Goal: Task Accomplishment & Management: Manage account settings

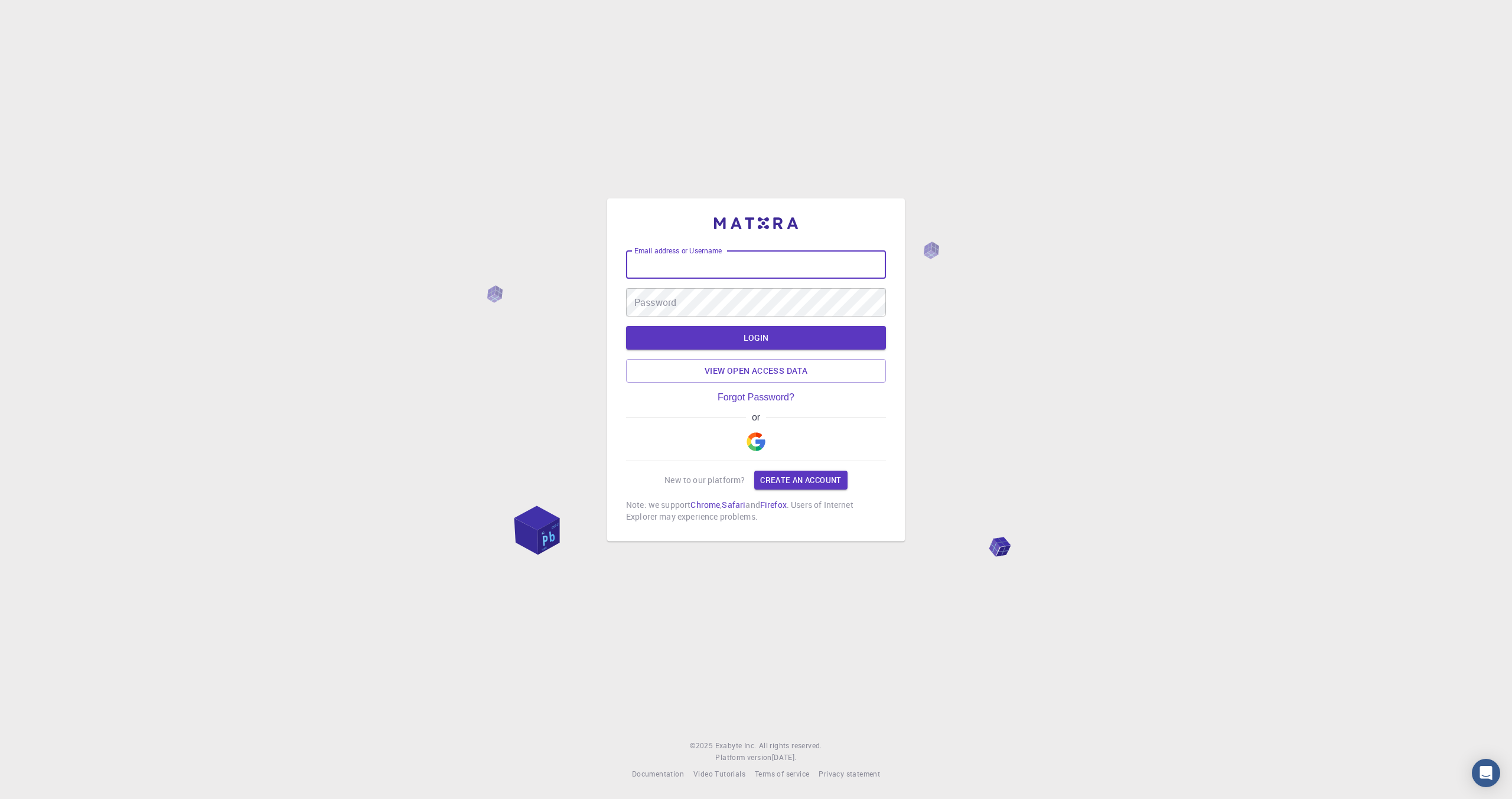
click at [709, 271] on input "Email address or Username" at bounding box center [756, 264] width 260 height 28
type input "[EMAIL_ADDRESS][DOMAIN_NAME]"
click at [0, 799] on div at bounding box center [0, 799] width 0 height 0
click at [767, 400] on link "Forgot Password?" at bounding box center [756, 398] width 77 height 10
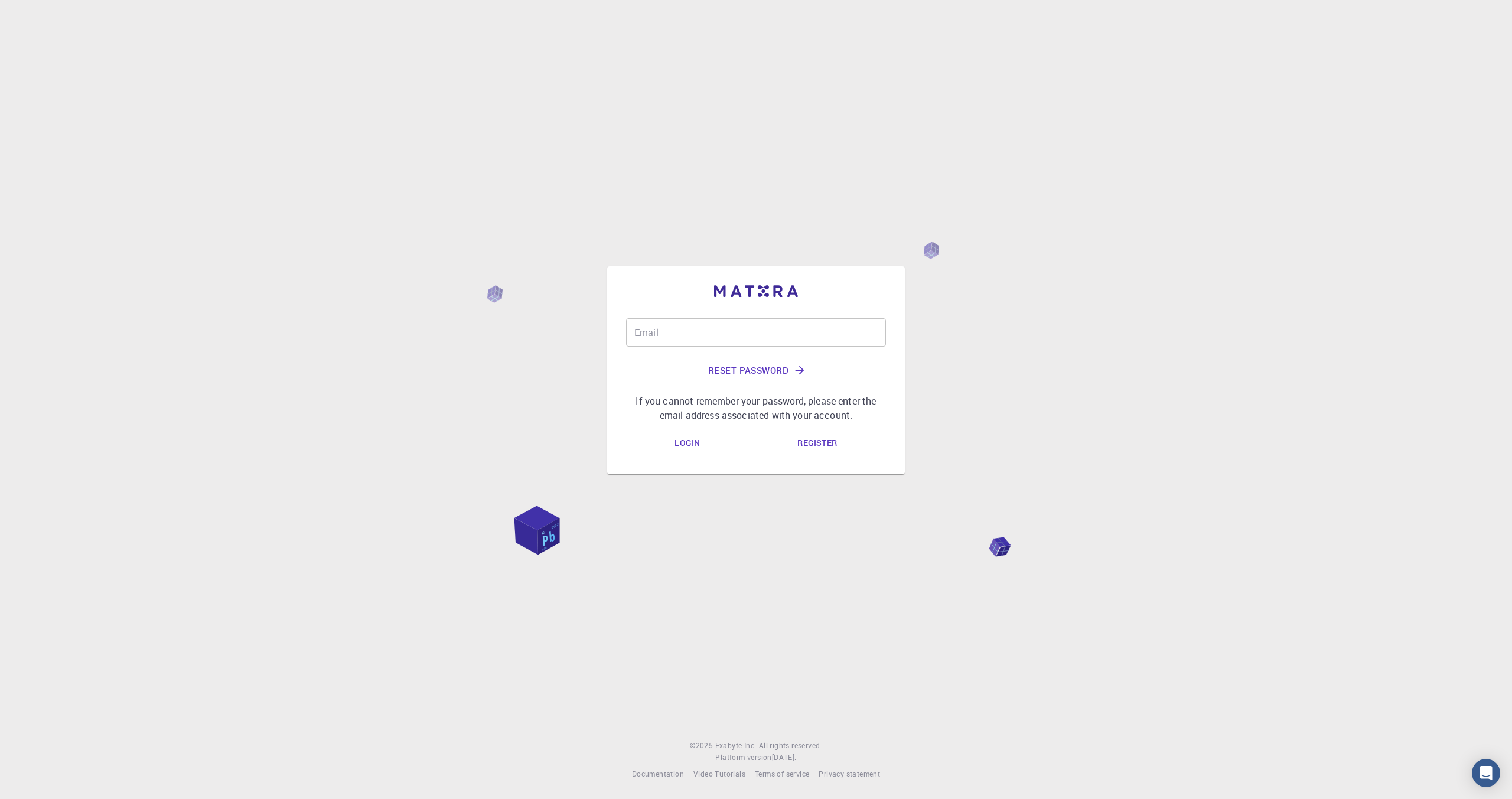
click at [681, 333] on input "Email" at bounding box center [756, 332] width 260 height 28
type input "[EMAIL_ADDRESS][DOMAIN_NAME]"
click at [689, 440] on link "Login" at bounding box center [687, 444] width 44 height 24
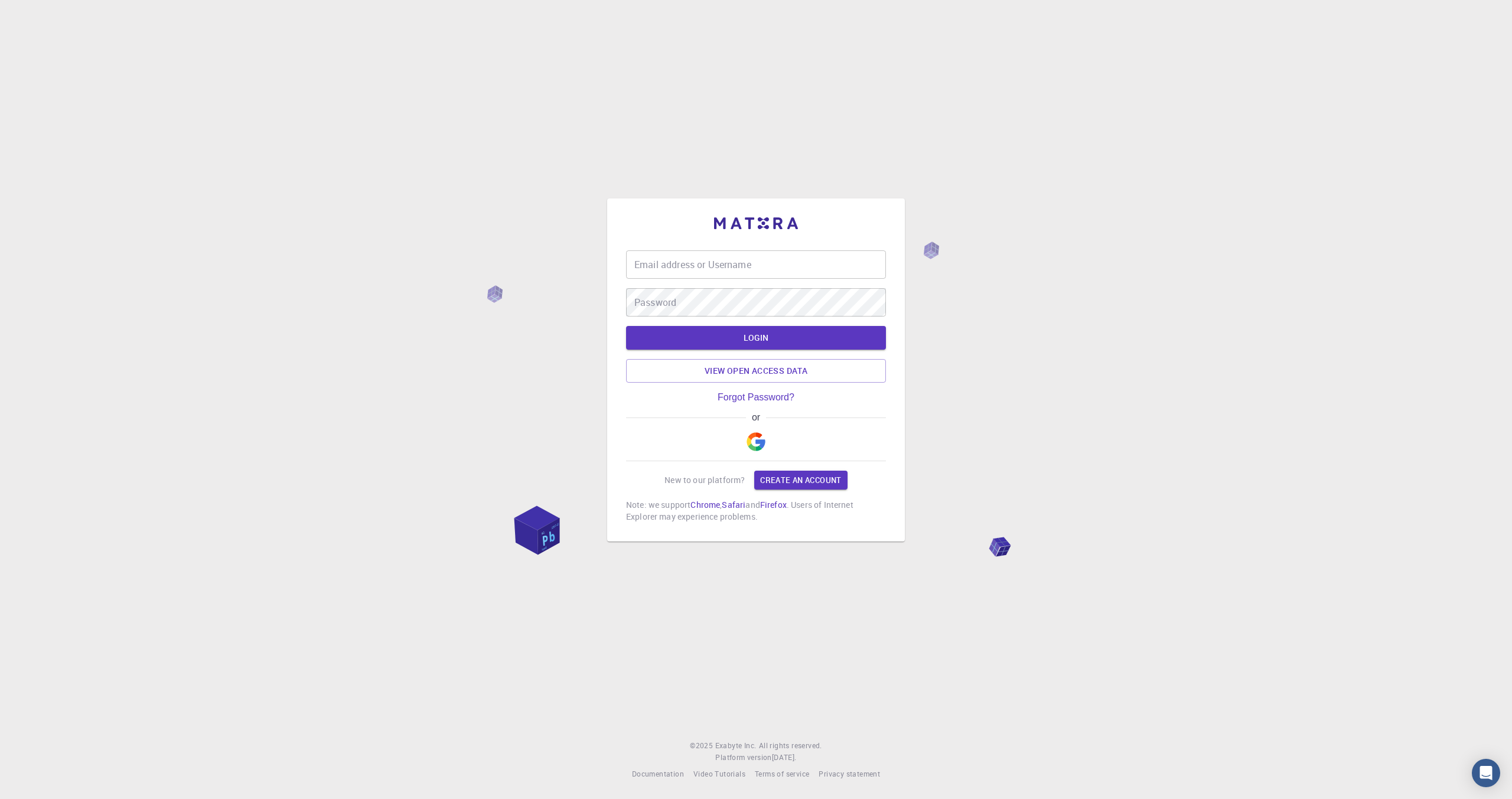
click at [1186, 273] on div "Email address or Username Email address or Username Password Password LOGIN Vie…" at bounding box center [756, 400] width 1512 height 799
click at [749, 370] on link "View open access data" at bounding box center [756, 371] width 260 height 24
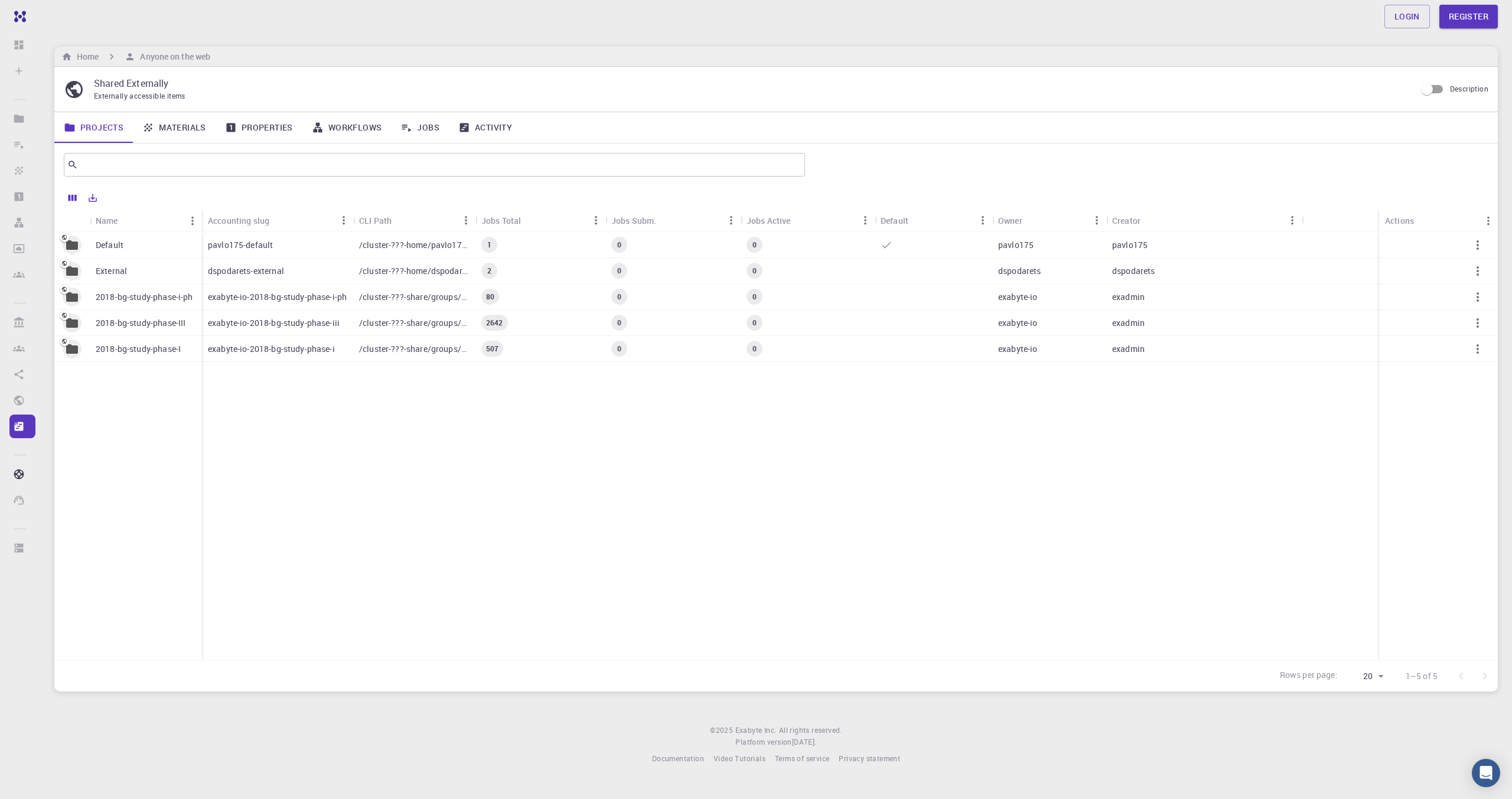
click at [780, 536] on div "Default External 2018-bg-study-phase-i-ph 2018-bg-study-phase-III 2018-bg-study…" at bounding box center [776, 446] width 1443 height 429
click at [1393, 16] on link "Login" at bounding box center [1406, 17] width 45 height 24
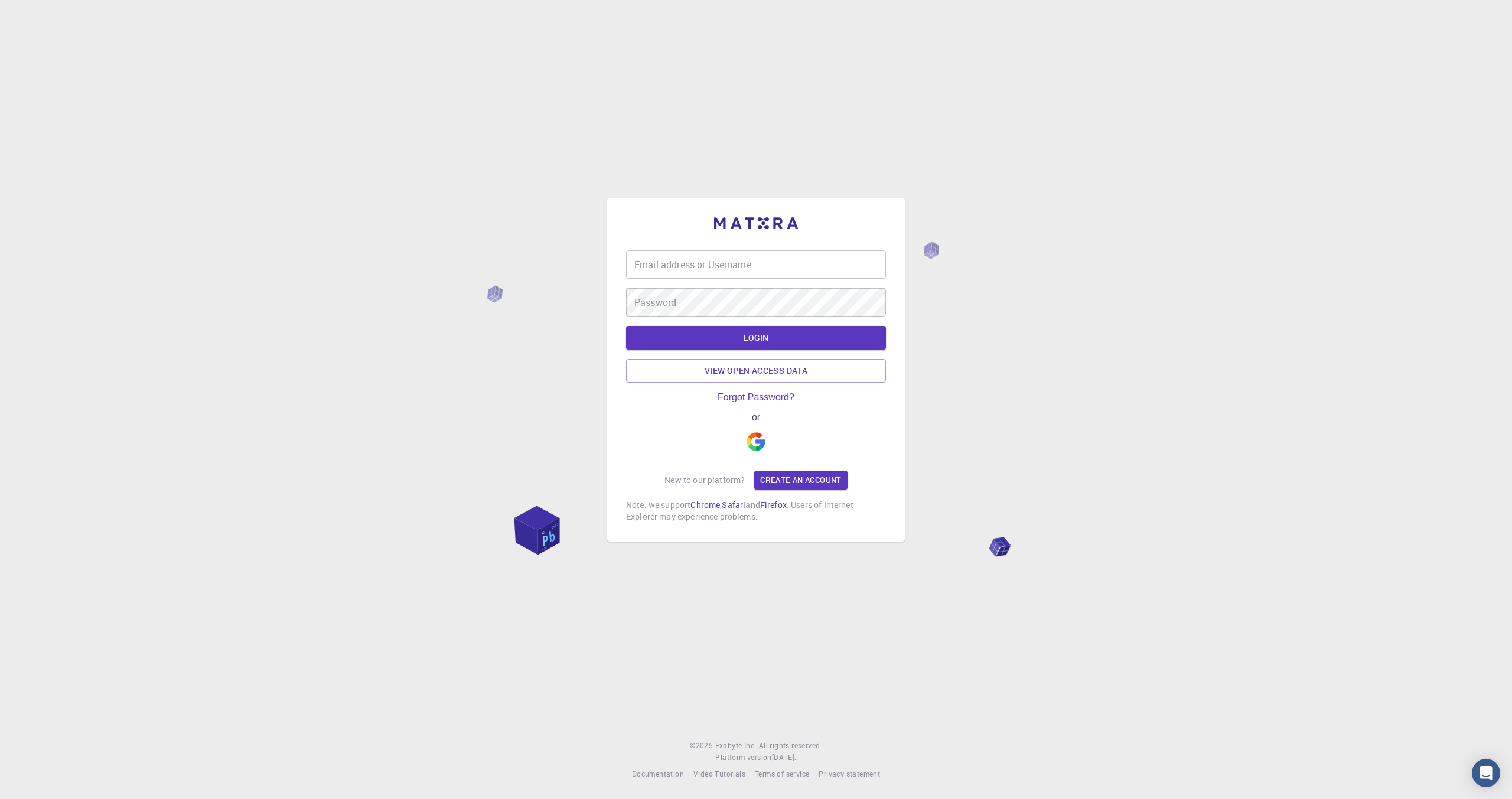
click at [725, 260] on div "Email address or Username Email address or Username" at bounding box center [756, 264] width 260 height 28
click at [0, 799] on div at bounding box center [0, 799] width 0 height 0
click at [766, 398] on link "Forgot Password?" at bounding box center [756, 398] width 77 height 10
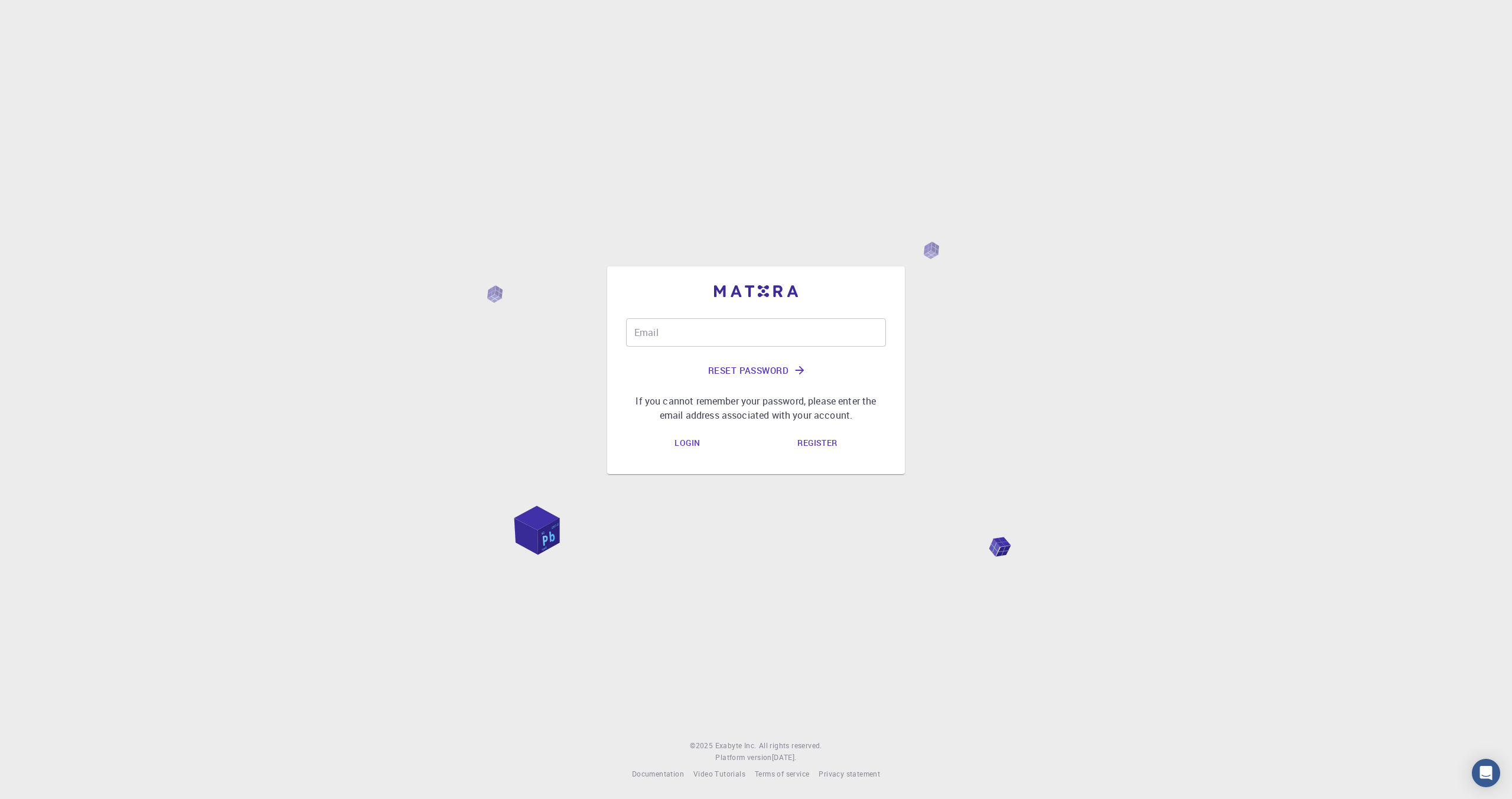
click at [700, 334] on input "Email" at bounding box center [756, 332] width 260 height 28
type input "[EMAIL_ADDRESS][DOMAIN_NAME]"
click at [737, 367] on button "Reset Password" at bounding box center [756, 370] width 260 height 28
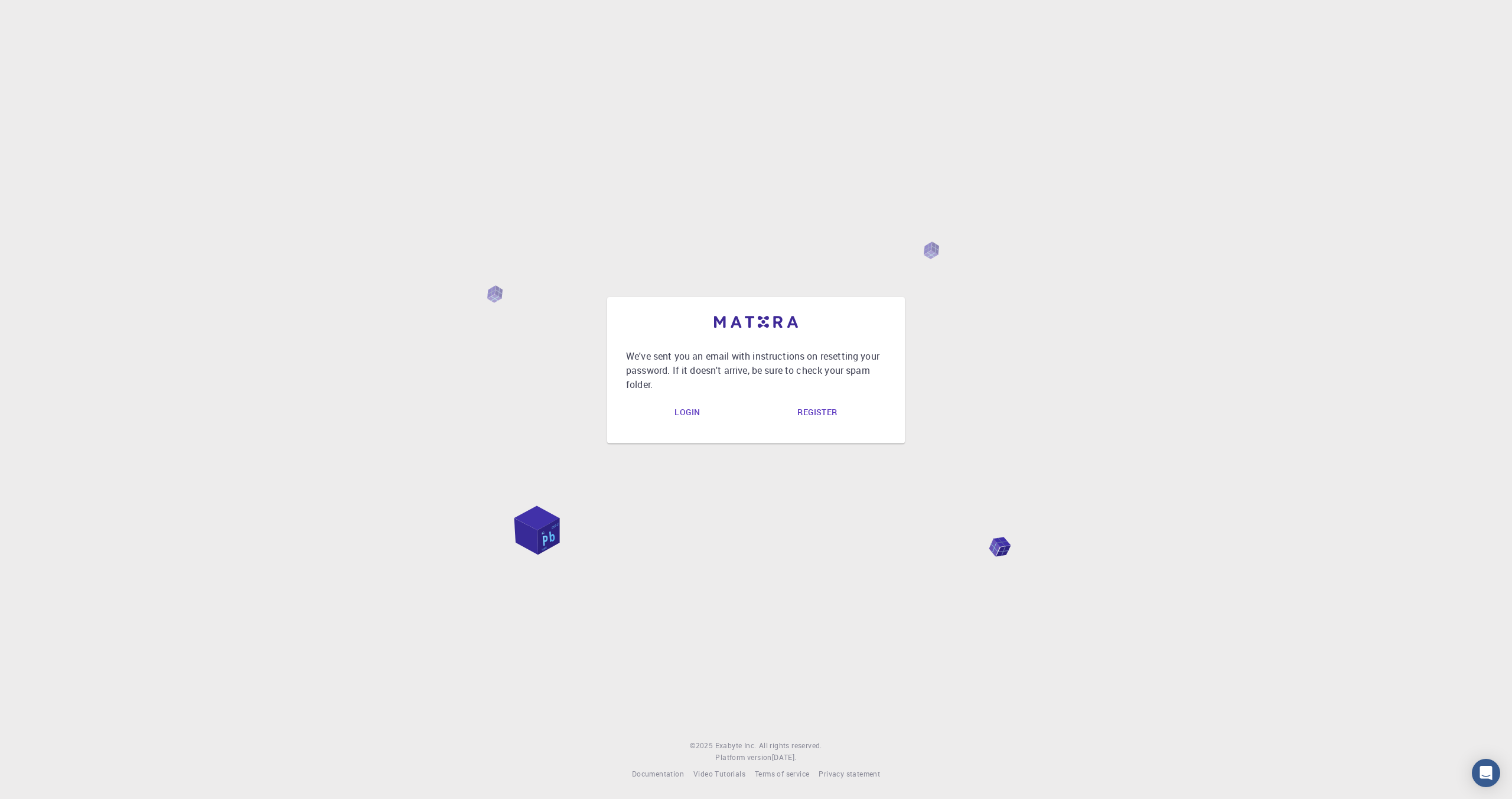
click at [692, 416] on link "Login" at bounding box center [687, 413] width 44 height 24
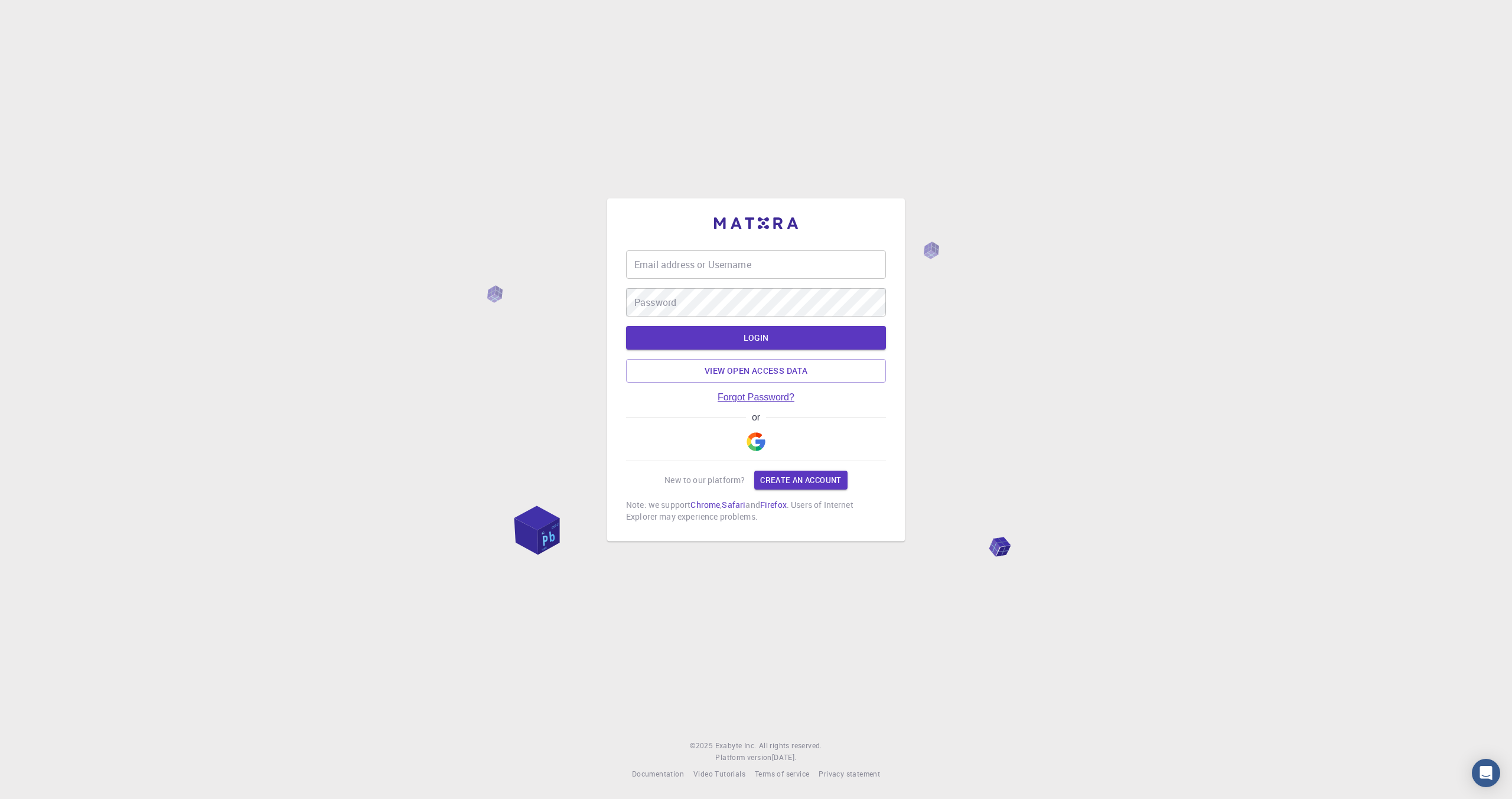
click at [772, 398] on link "Forgot Password?" at bounding box center [756, 398] width 77 height 10
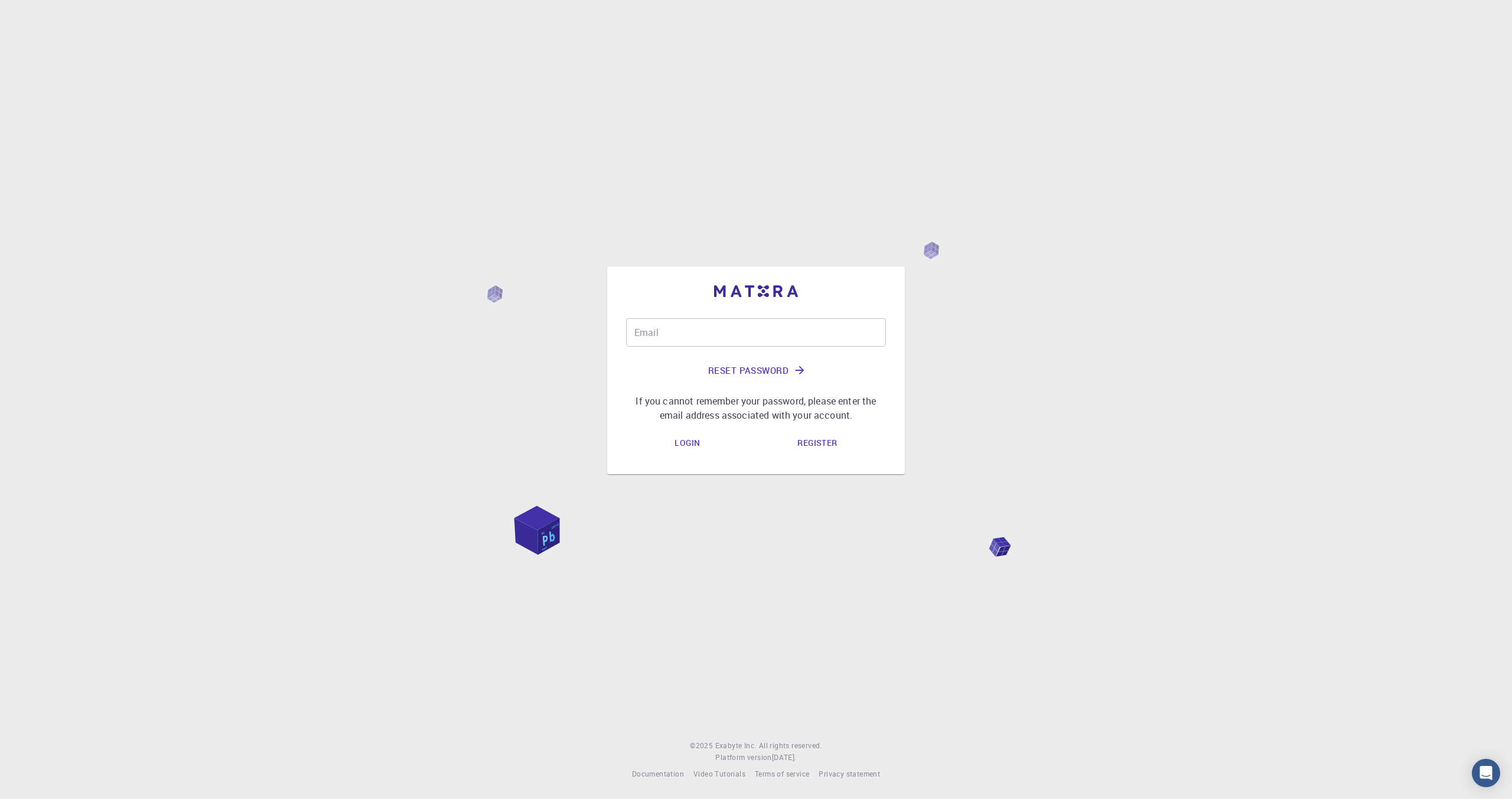
click at [688, 344] on input "Email" at bounding box center [756, 332] width 260 height 28
type input "[EMAIL_ADDRESS][DOMAIN_NAME]"
click at [688, 444] on link "Login" at bounding box center [687, 444] width 44 height 24
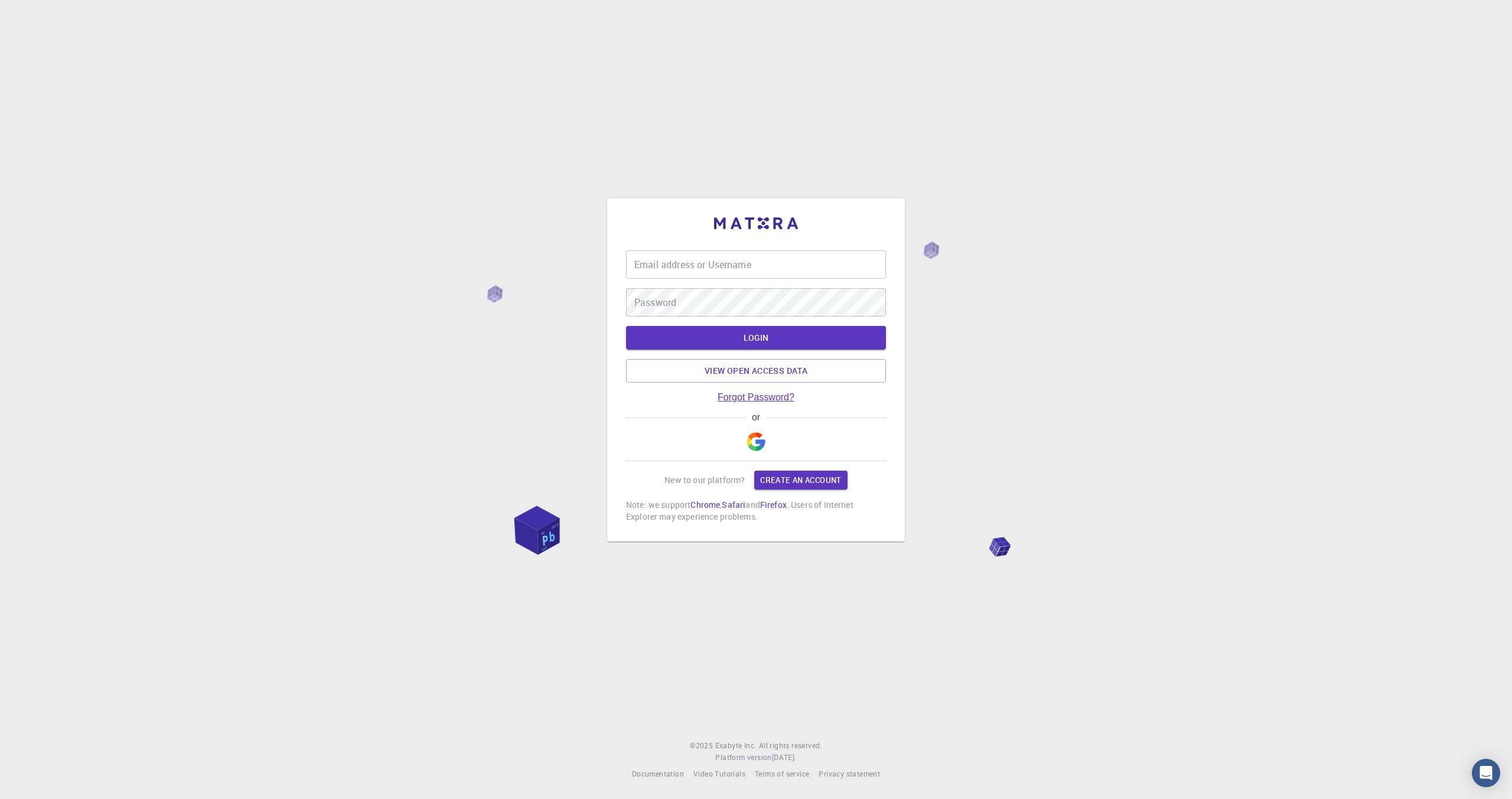
click at [765, 398] on link "Forgot Password?" at bounding box center [756, 398] width 77 height 10
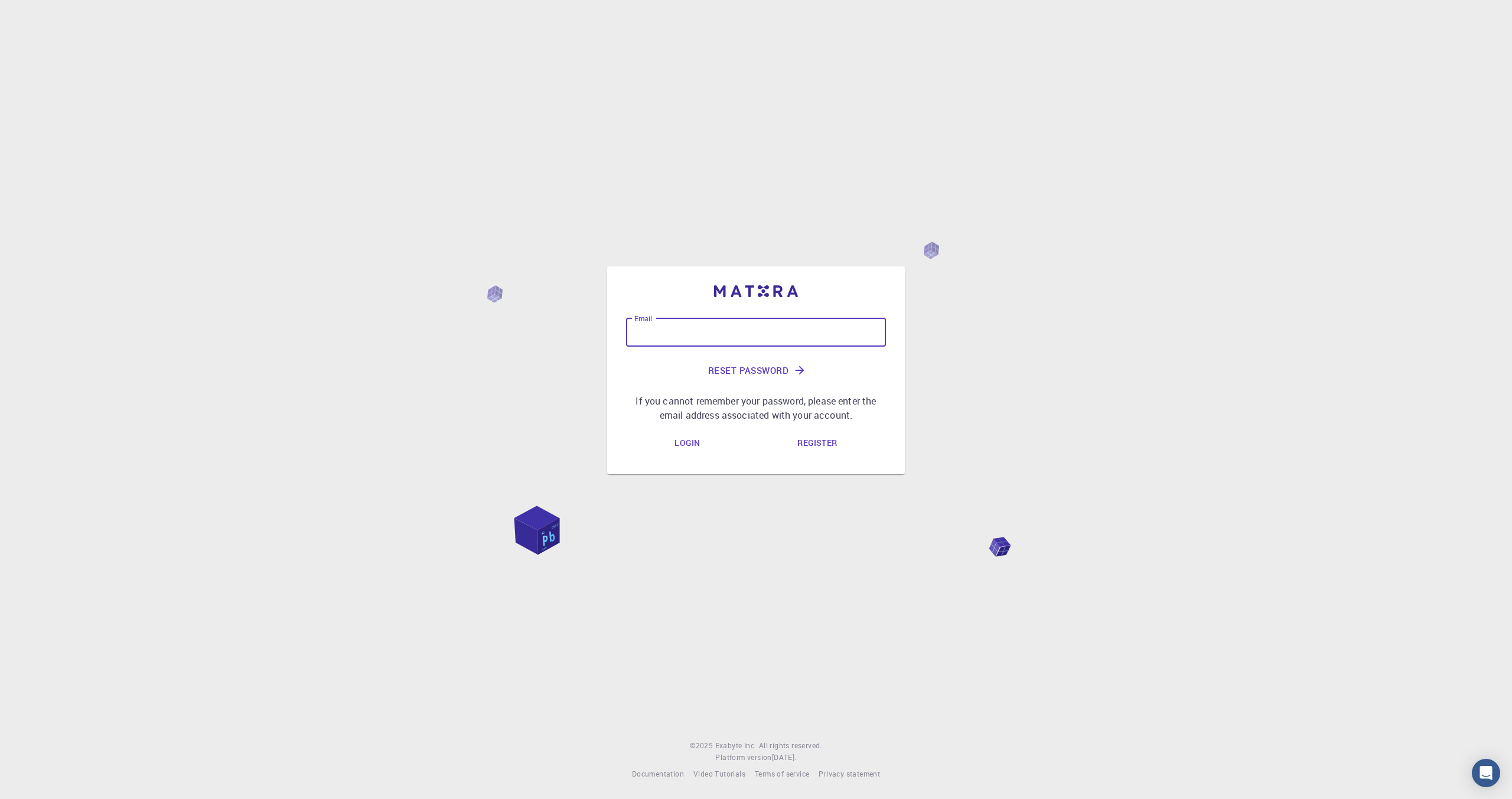
click at [684, 336] on input "Email" at bounding box center [756, 332] width 260 height 28
type input "[EMAIL_ADDRESS][DOMAIN_NAME]"
click at [719, 365] on button "Reset Password" at bounding box center [756, 370] width 260 height 28
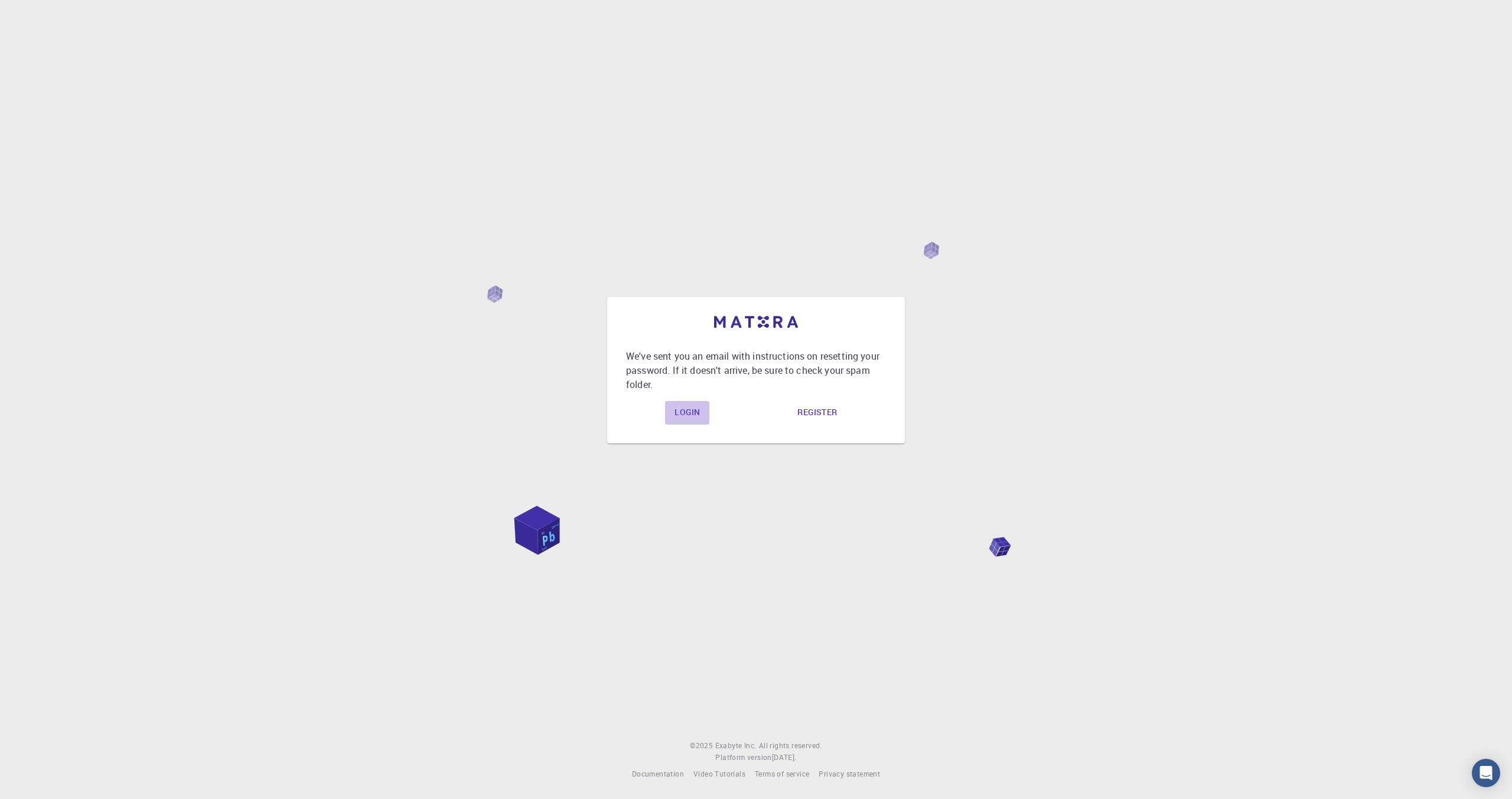
click at [684, 411] on link "Login" at bounding box center [687, 413] width 44 height 24
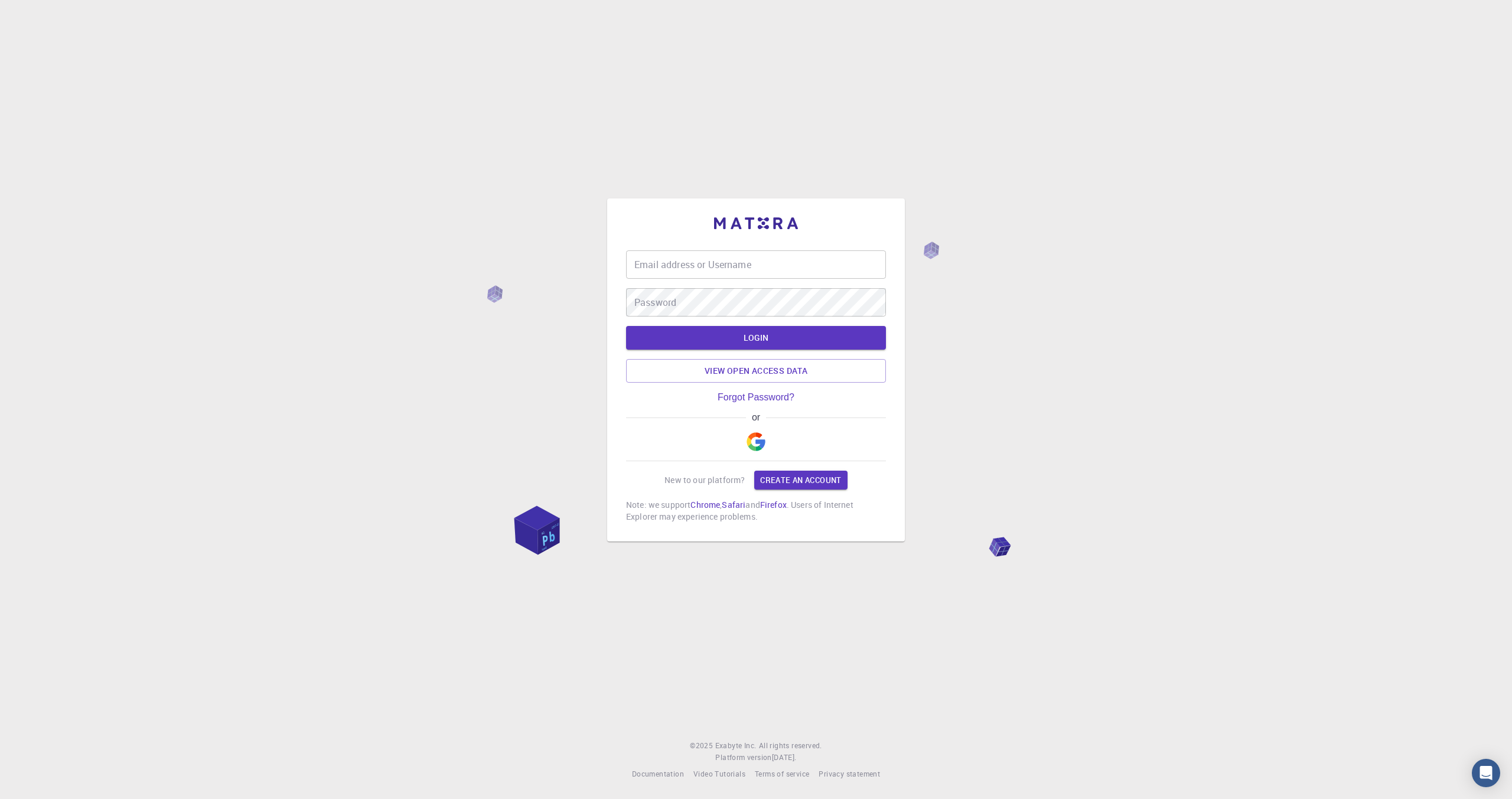
click at [676, 273] on input "Email address or Username" at bounding box center [756, 264] width 260 height 28
click at [788, 341] on button "LOGIN" at bounding box center [756, 338] width 260 height 24
click at [734, 335] on button "LOGIN" at bounding box center [756, 338] width 260 height 24
click at [686, 433] on div "or" at bounding box center [756, 436] width 260 height 49
click at [756, 262] on input "[EMAIL_ADDRESS][DOMAIN_NAME]" at bounding box center [756, 264] width 260 height 28
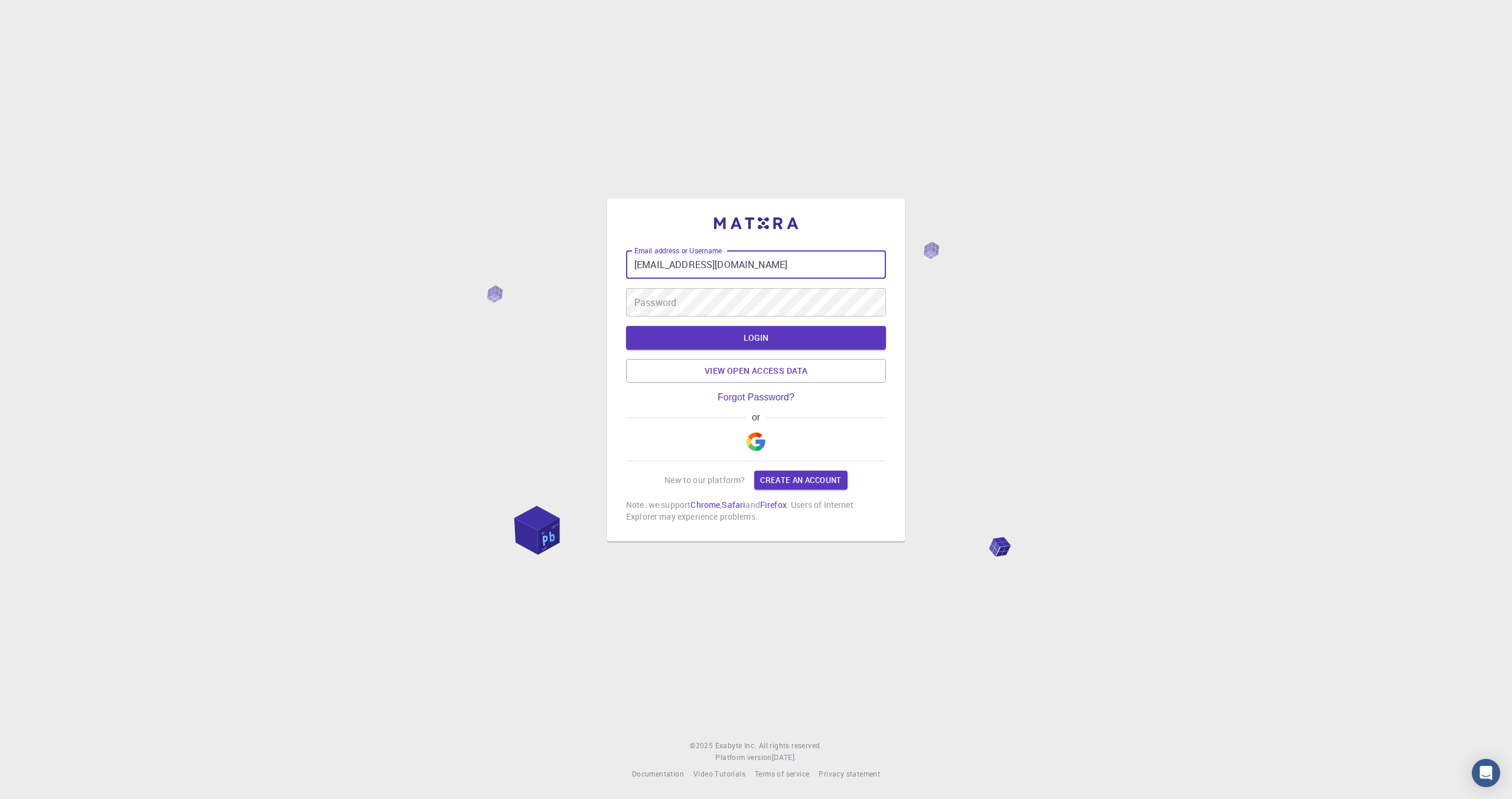
click at [756, 262] on input "[EMAIL_ADDRESS][DOMAIN_NAME]" at bounding box center [756, 264] width 260 height 28
type input "marco"
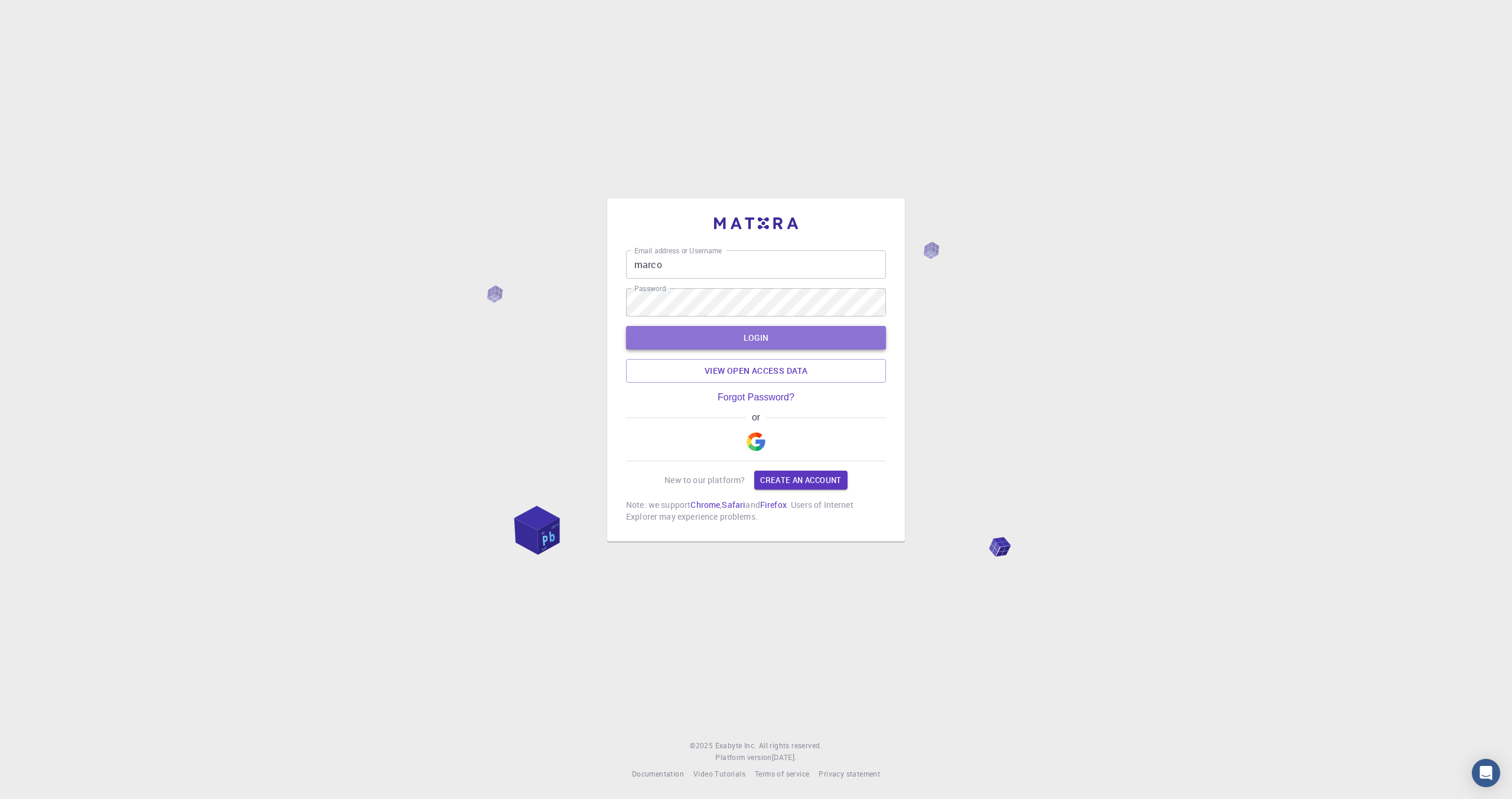
click at [641, 346] on button "LOGIN" at bounding box center [756, 338] width 260 height 24
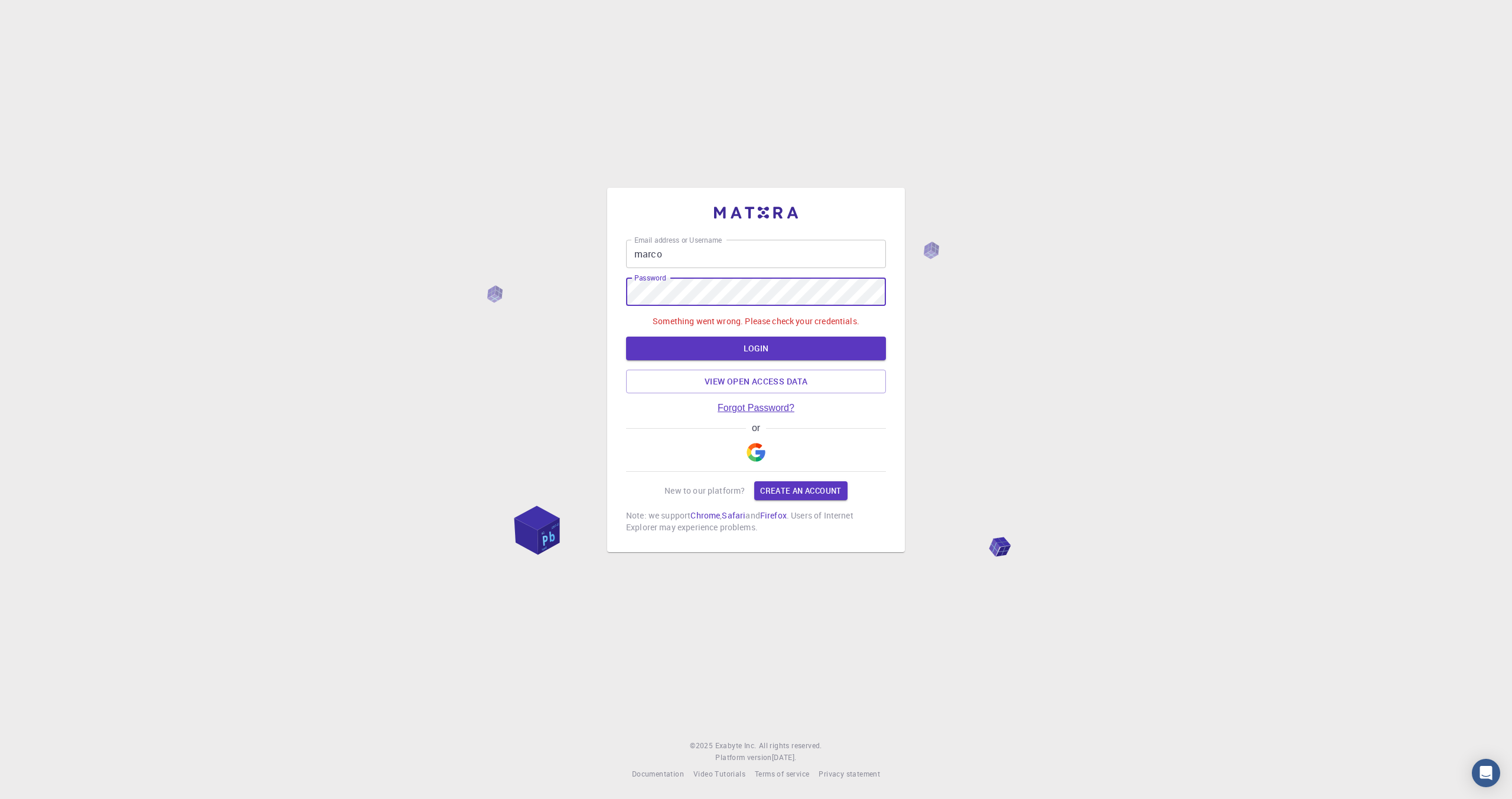
click at [747, 405] on link "Forgot Password?" at bounding box center [756, 408] width 77 height 10
click at [749, 448] on img "button" at bounding box center [756, 452] width 19 height 19
click at [0, 799] on div at bounding box center [0, 799] width 0 height 0
click at [760, 448] on img "button" at bounding box center [756, 452] width 19 height 19
click at [704, 251] on input "Email address or Username" at bounding box center [756, 254] width 260 height 28
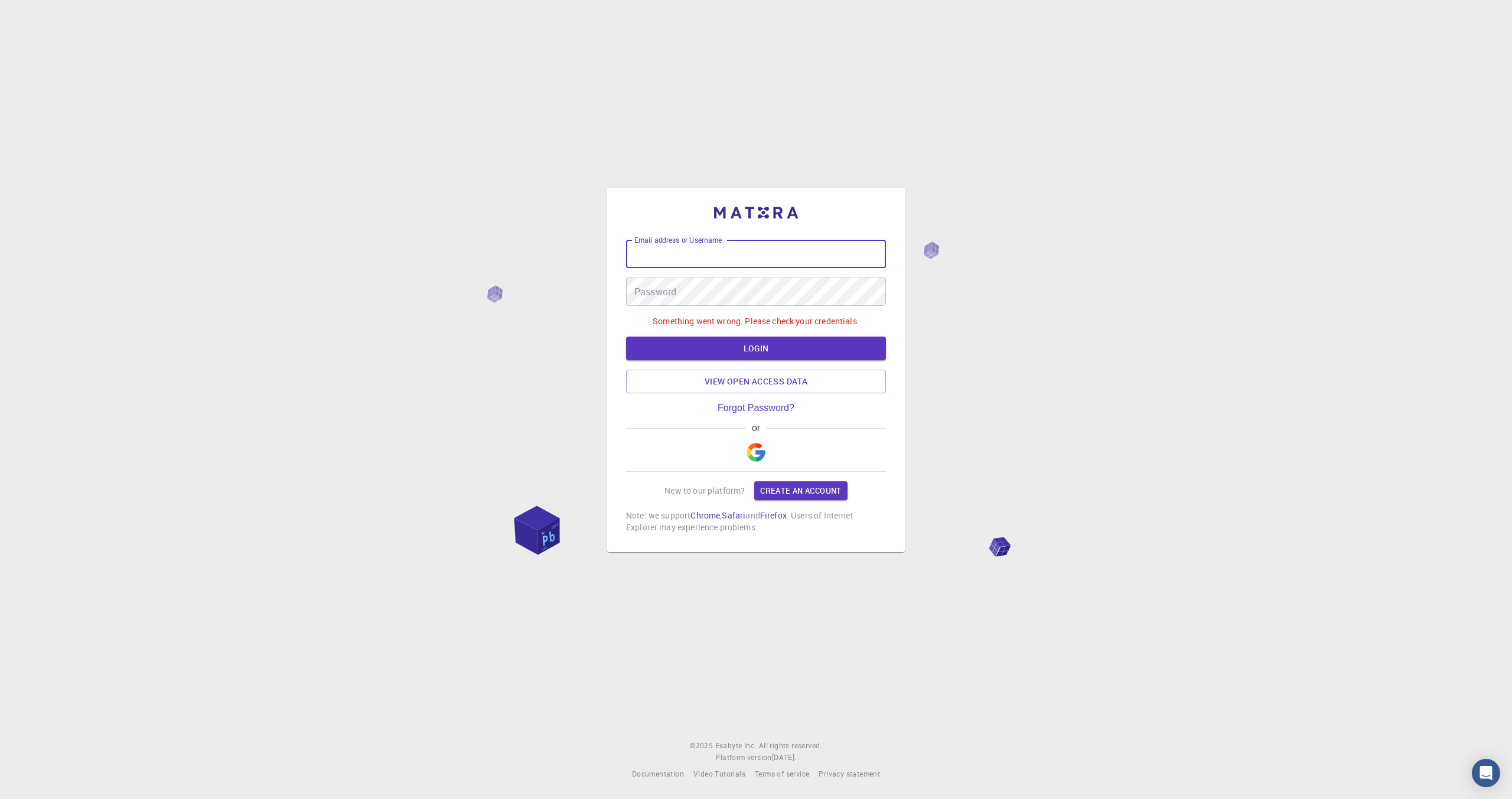
click at [481, 184] on div "Email address or Username Email address or Username Password Password Something…" at bounding box center [756, 400] width 1512 height 799
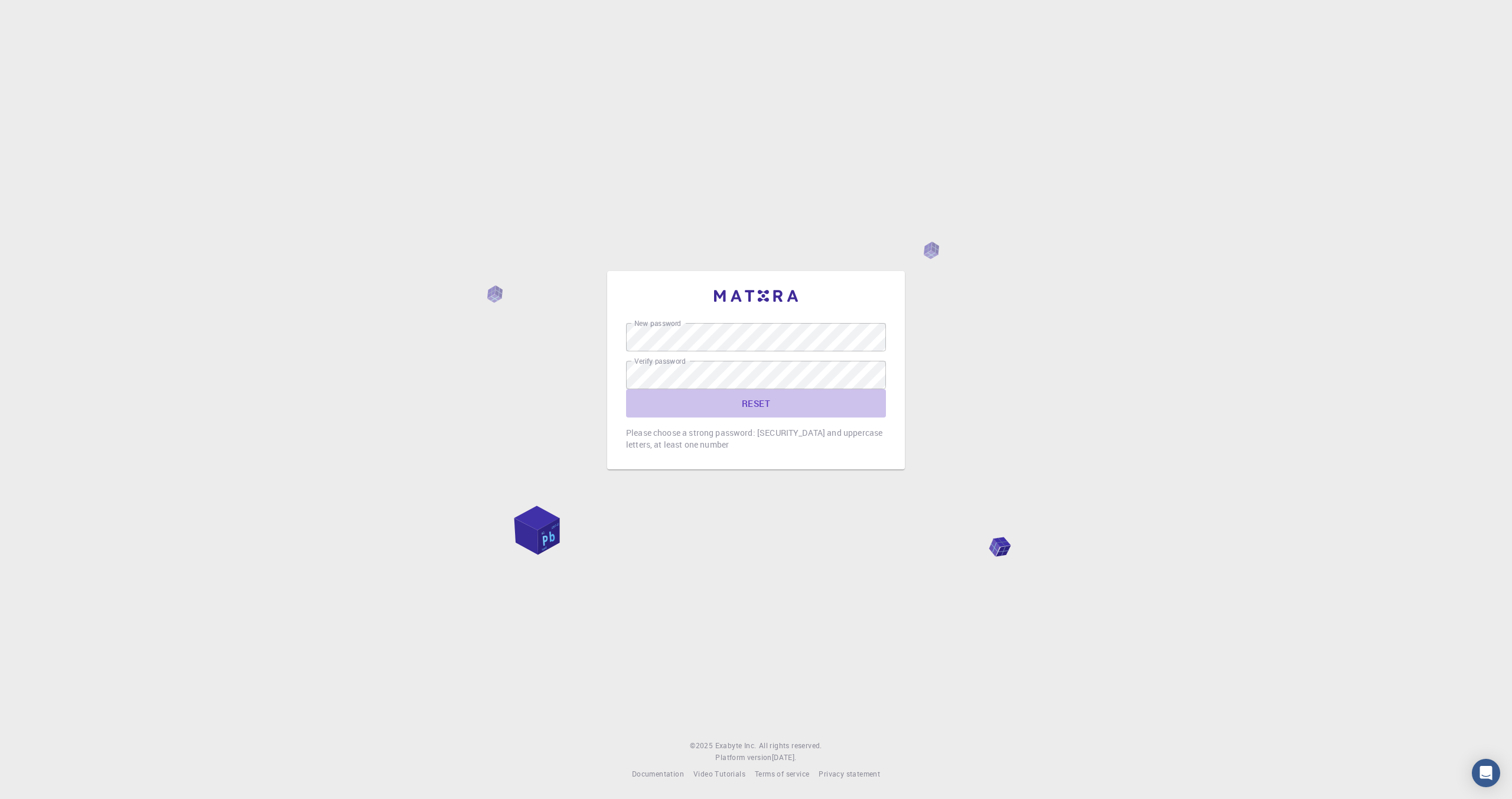
click at [757, 406] on button "RESET" at bounding box center [756, 403] width 260 height 28
click at [756, 413] on button "RESET" at bounding box center [756, 409] width 260 height 28
click at [1295, 340] on div "New password New password Verify password Verify password Token expired RESET P…" at bounding box center [756, 400] width 1512 height 799
click at [0, 799] on div at bounding box center [0, 799] width 0 height 0
click at [751, 410] on button "RESET" at bounding box center [756, 409] width 260 height 28
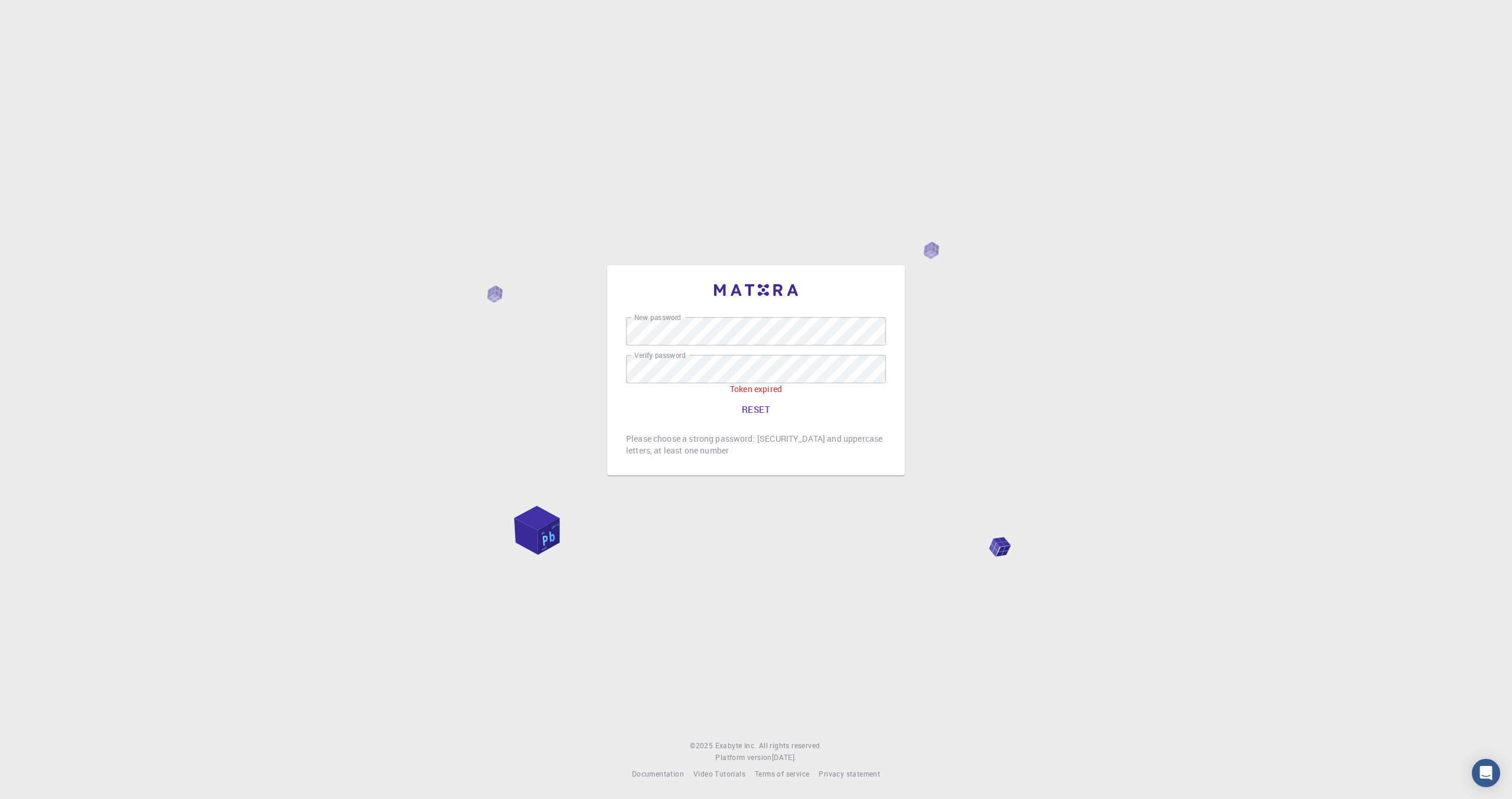
click at [977, 397] on div "New password New password Verify password Verify password Token expired RESET P…" at bounding box center [756, 400] width 1512 height 799
click at [0, 799] on div at bounding box center [0, 799] width 0 height 0
click at [750, 402] on button "RESET" at bounding box center [756, 403] width 260 height 28
click at [758, 414] on button "RESET" at bounding box center [756, 409] width 260 height 28
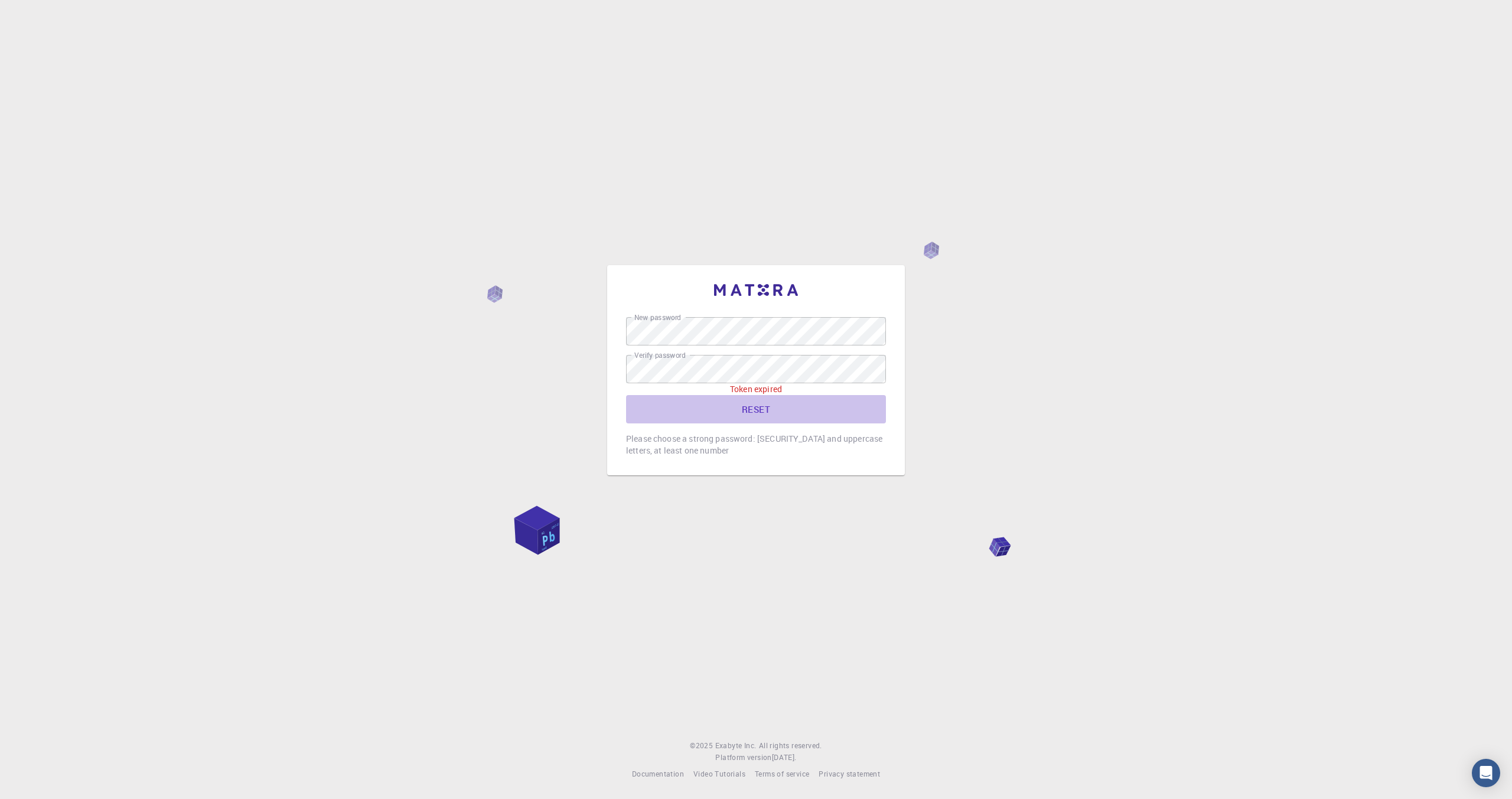
click at [758, 414] on button "RESET" at bounding box center [756, 409] width 260 height 28
click at [632, 191] on div "New password New password Verify password Verify password Token expired RESET P…" at bounding box center [756, 400] width 1512 height 799
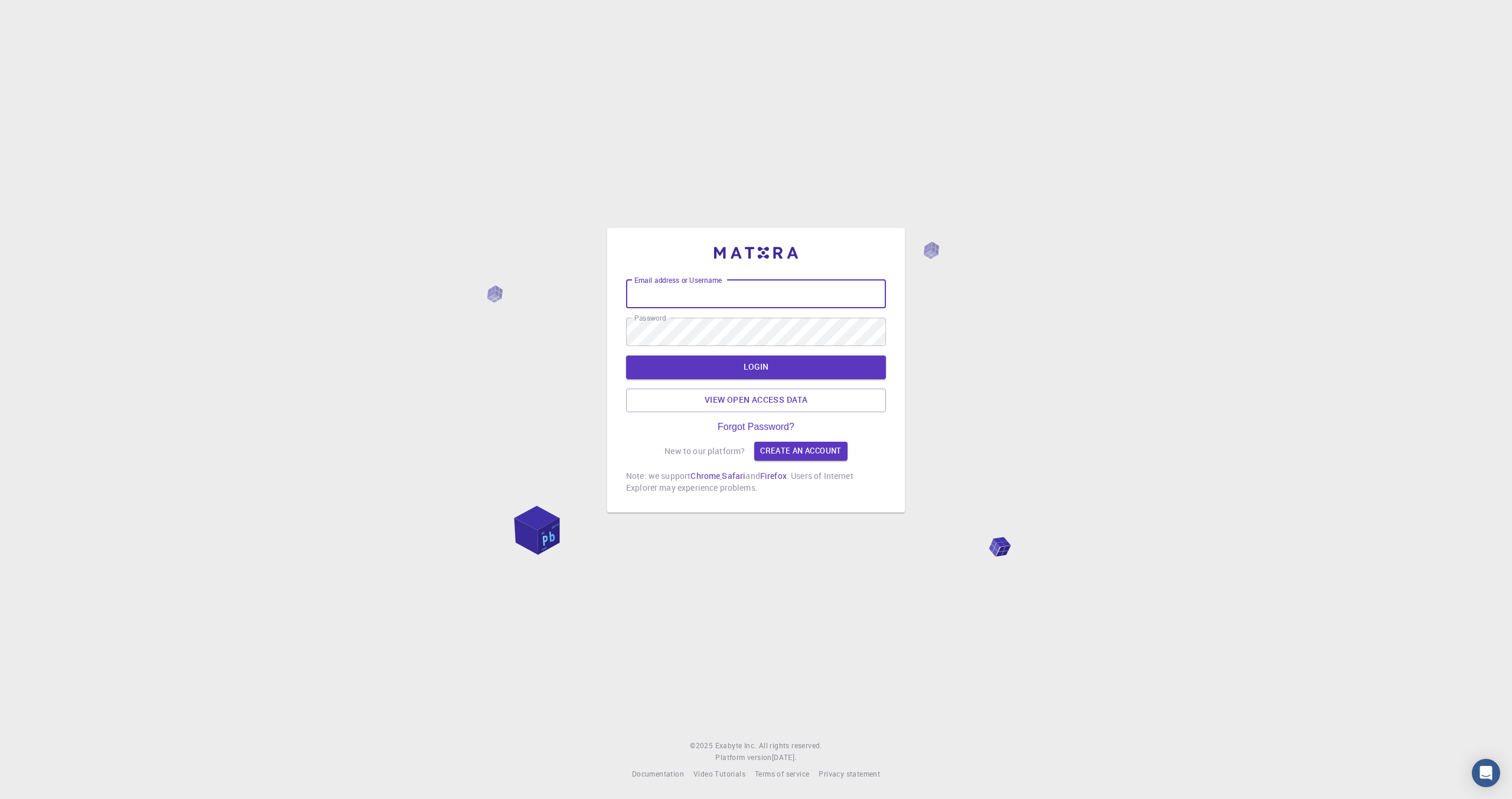
click at [727, 290] on input "Email address or Username" at bounding box center [756, 294] width 260 height 28
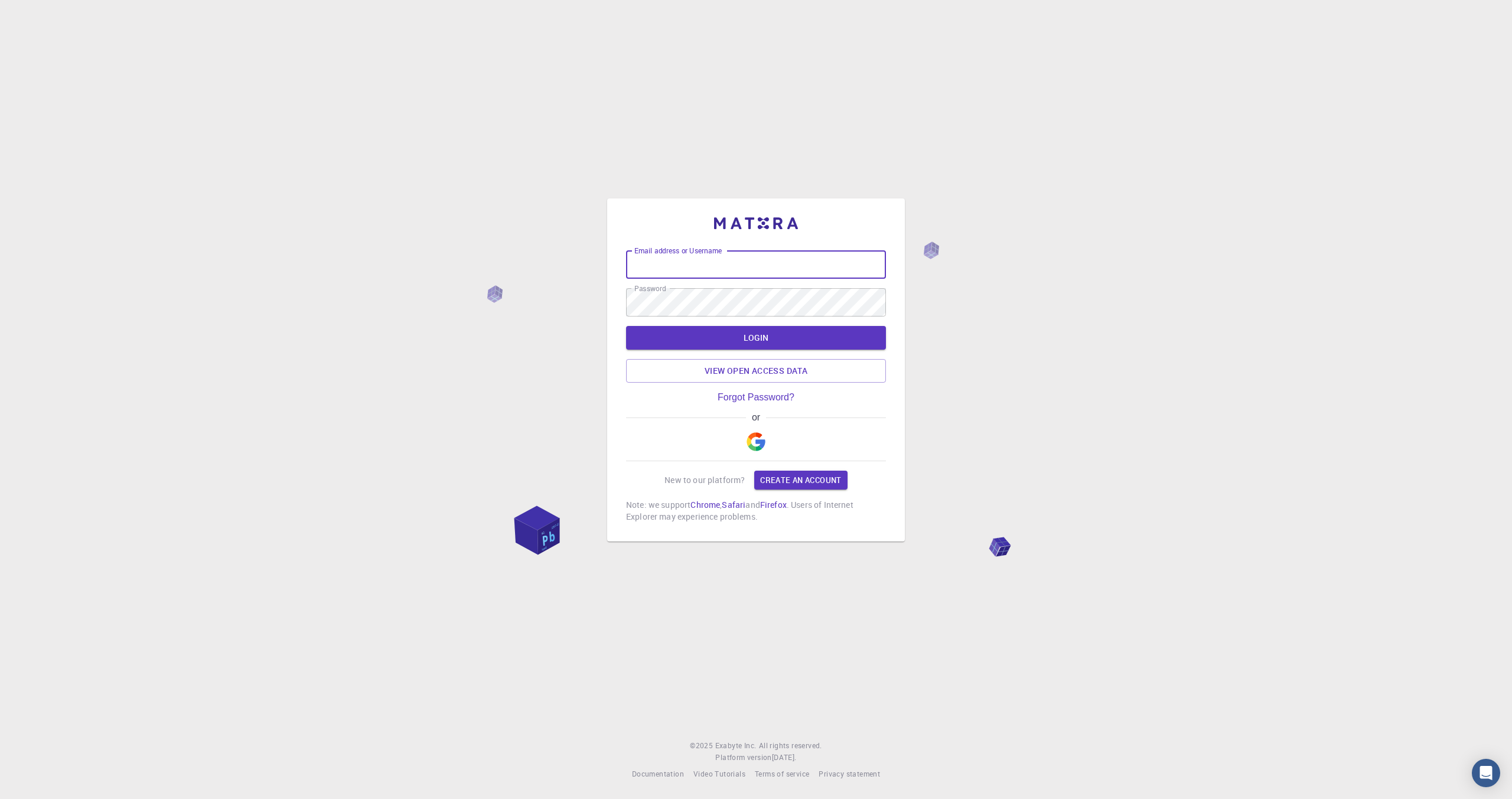
click at [0, 799] on div at bounding box center [0, 799] width 0 height 0
type input "[EMAIL_ADDRESS][DOMAIN_NAME]"
click at [756, 332] on button "LOGIN" at bounding box center [756, 338] width 260 height 24
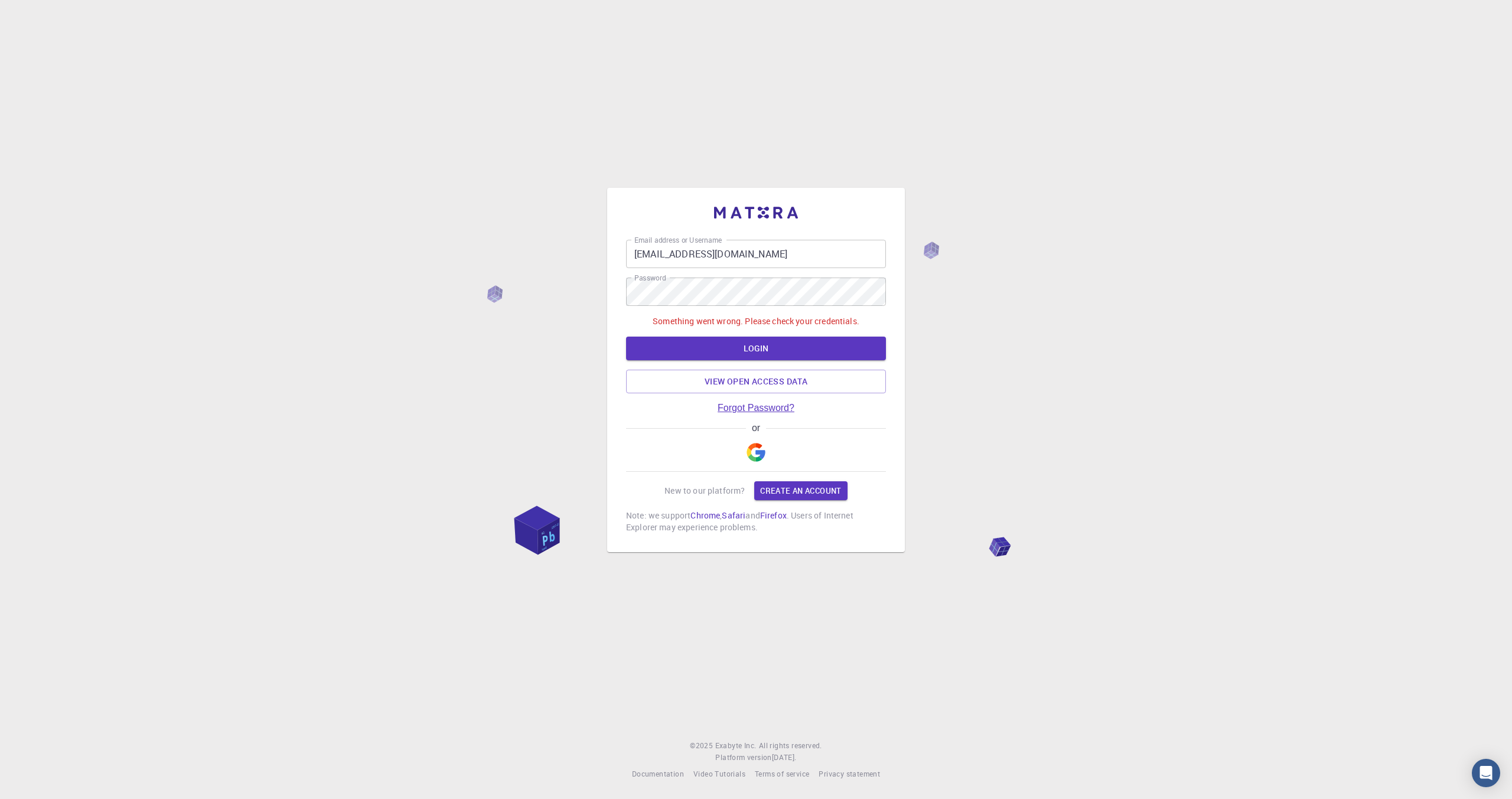
click at [741, 405] on link "Forgot Password?" at bounding box center [756, 408] width 77 height 10
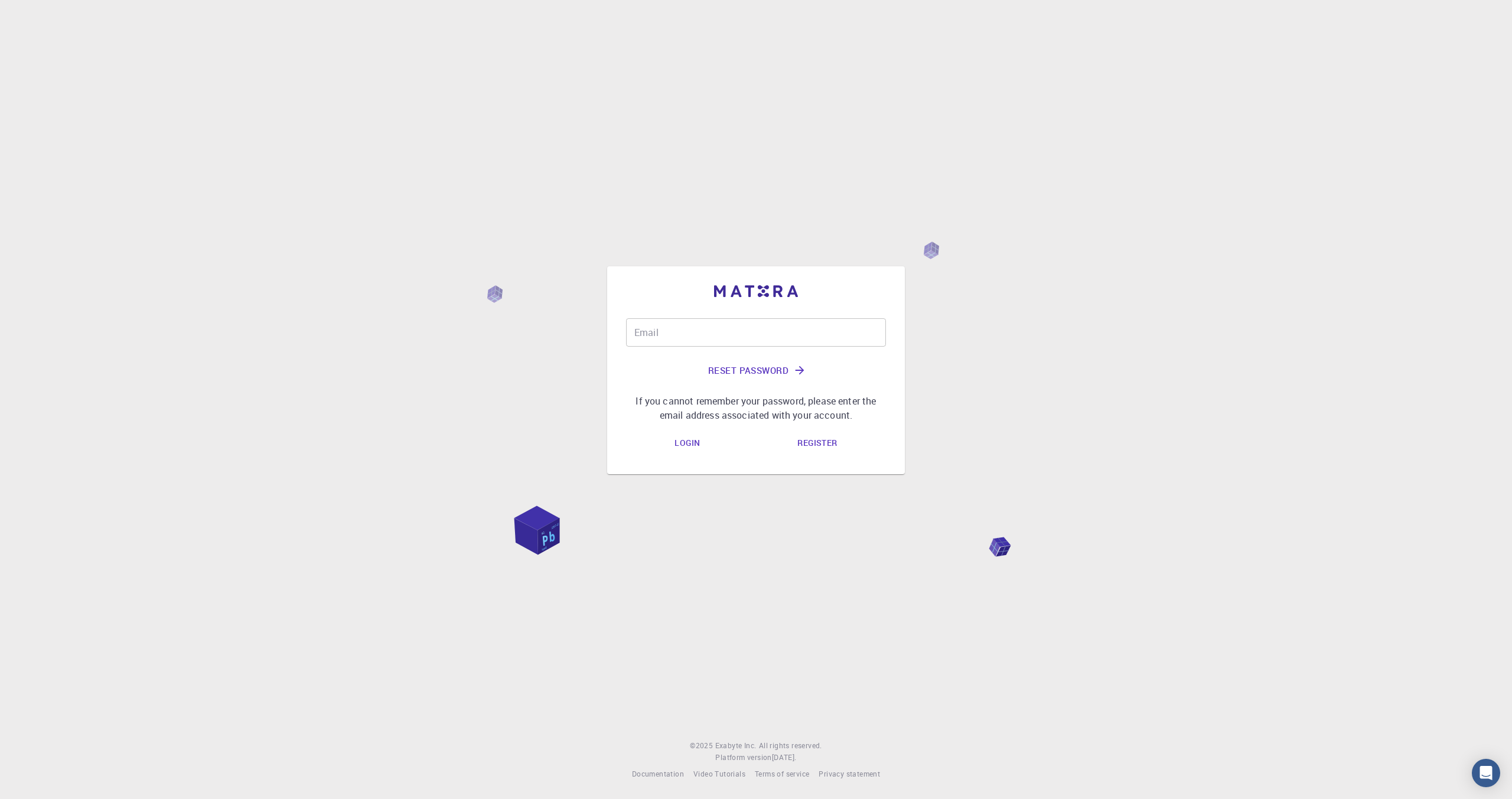
click at [724, 325] on input "Email" at bounding box center [756, 332] width 260 height 28
type input "[EMAIL_ADDRESS][DOMAIN_NAME]"
click at [765, 370] on button "Reset Password" at bounding box center [756, 370] width 260 height 28
